Goal: Find specific page/section: Find specific page/section

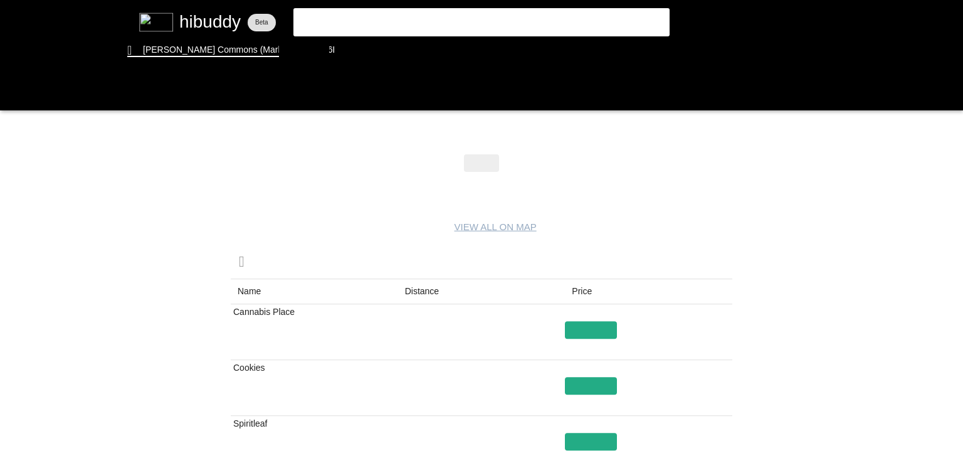
click at [417, 297] on flt-glass-pane at bounding box center [481, 231] width 963 height 463
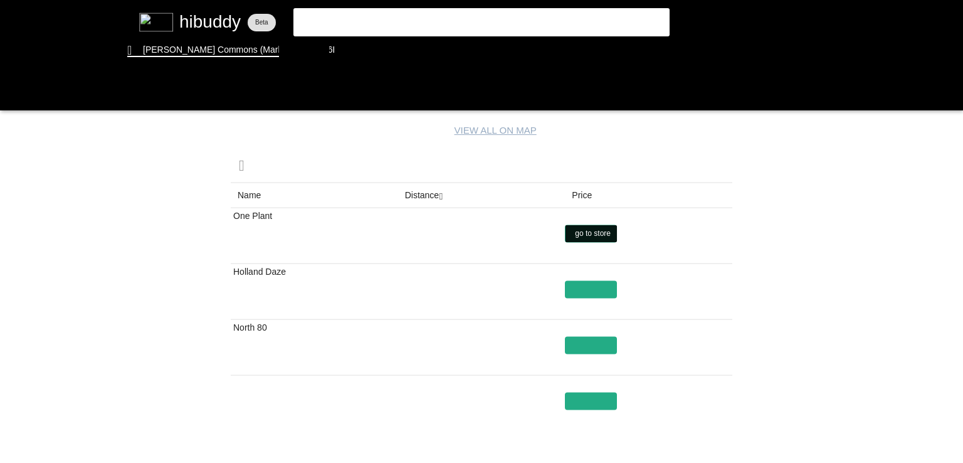
click at [589, 237] on flt-glass-pane at bounding box center [481, 231] width 963 height 463
click at [581, 284] on flt-glass-pane at bounding box center [481, 231] width 963 height 463
click at [602, 281] on flt-glass-pane at bounding box center [481, 231] width 963 height 463
